Goal: Task Accomplishment & Management: Use online tool/utility

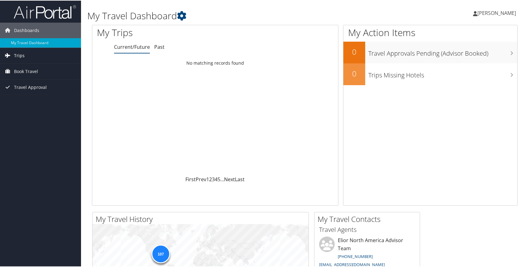
click at [24, 52] on link "Trips" at bounding box center [40, 55] width 81 height 16
click at [21, 63] on link "Current/Future Trips" at bounding box center [40, 67] width 81 height 9
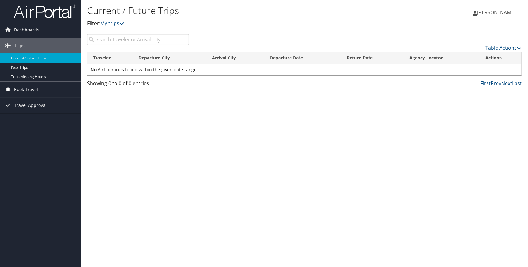
click at [30, 87] on span "Book Travel" at bounding box center [26, 90] width 24 height 16
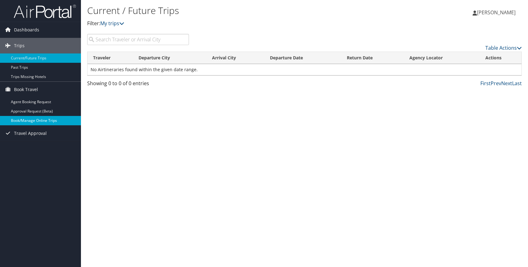
click at [34, 120] on link "Book/Manage Online Trips" at bounding box center [40, 120] width 81 height 9
